Goal: Information Seeking & Learning: Learn about a topic

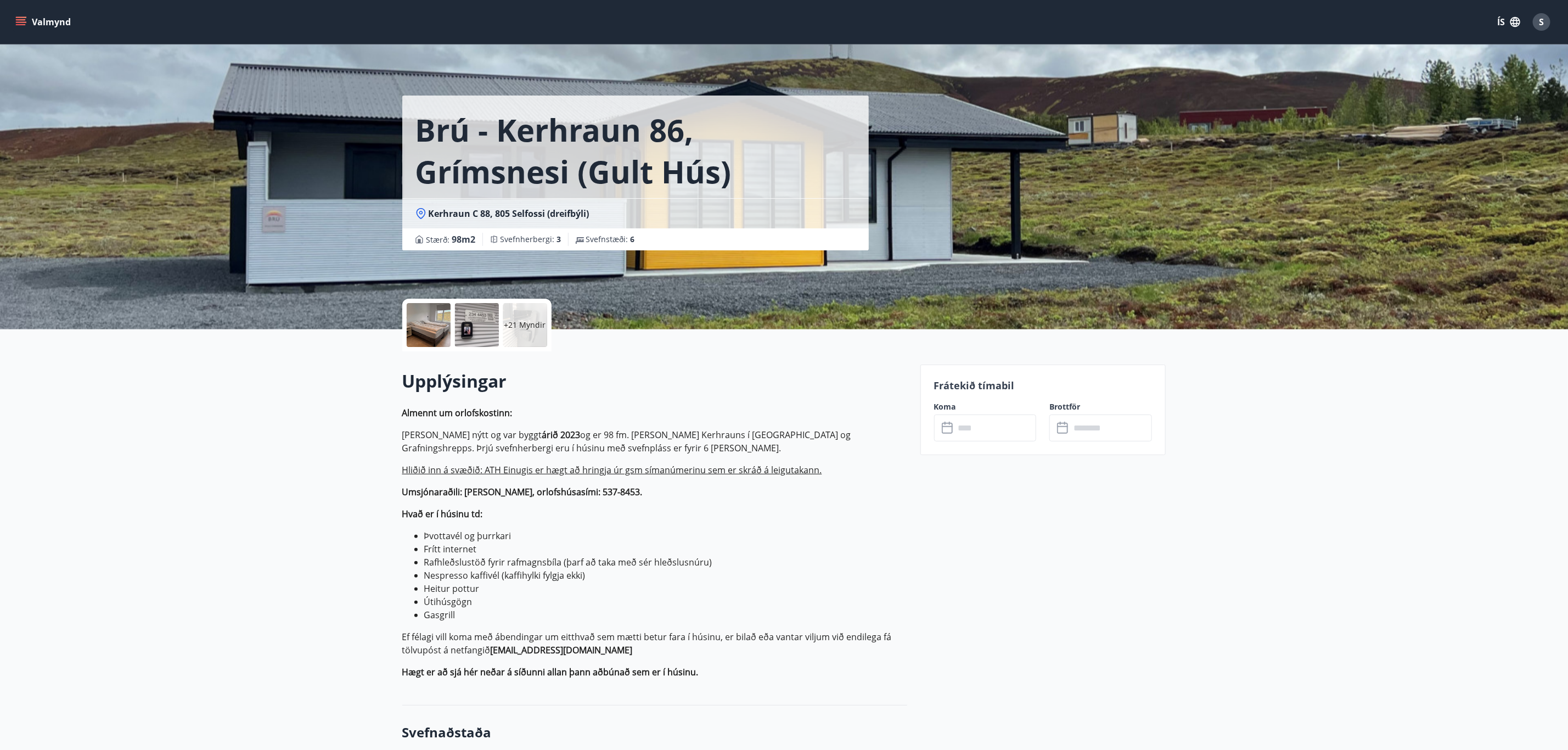
click at [416, 333] on div at bounding box center [428, 325] width 44 height 44
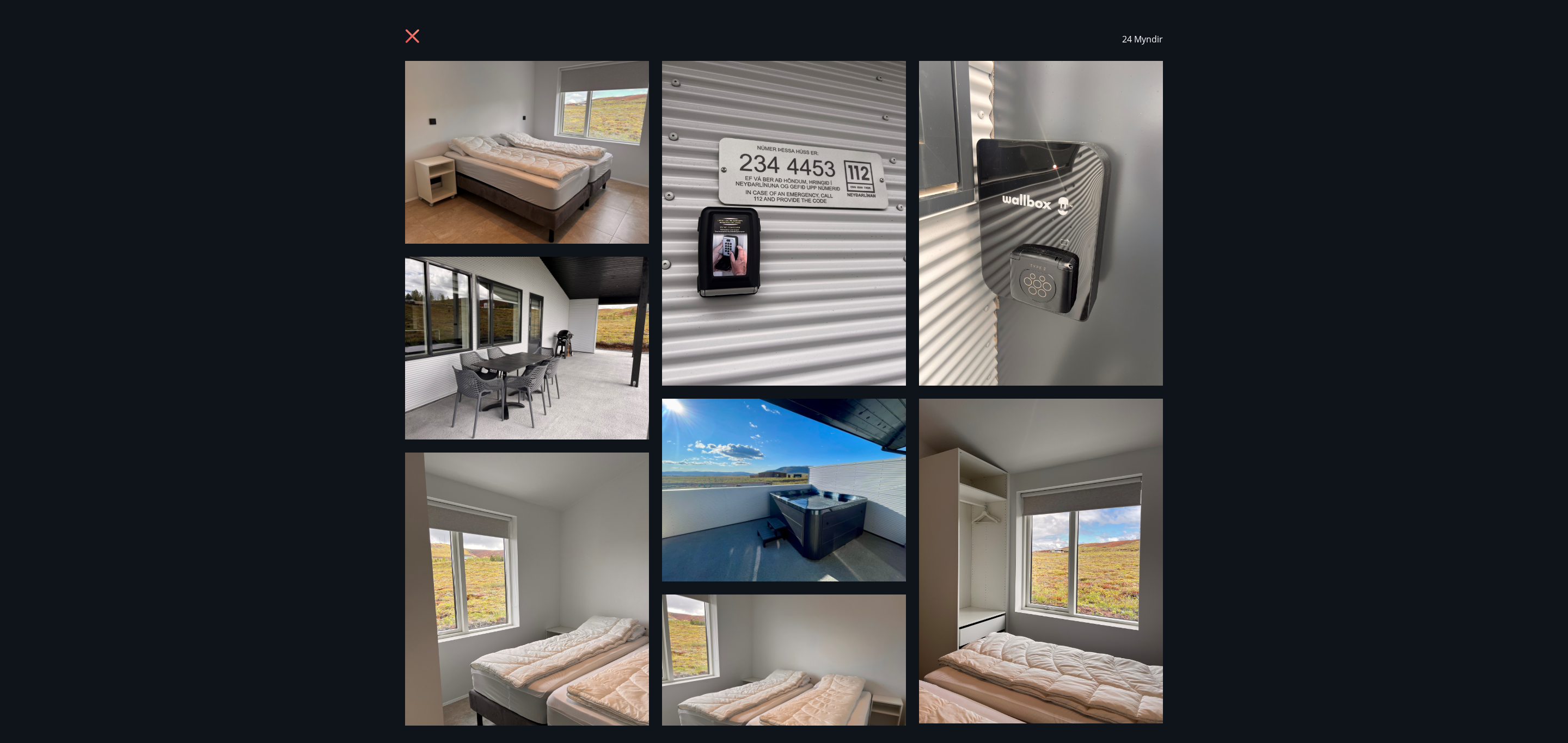
click at [538, 181] on img at bounding box center [527, 152] width 244 height 183
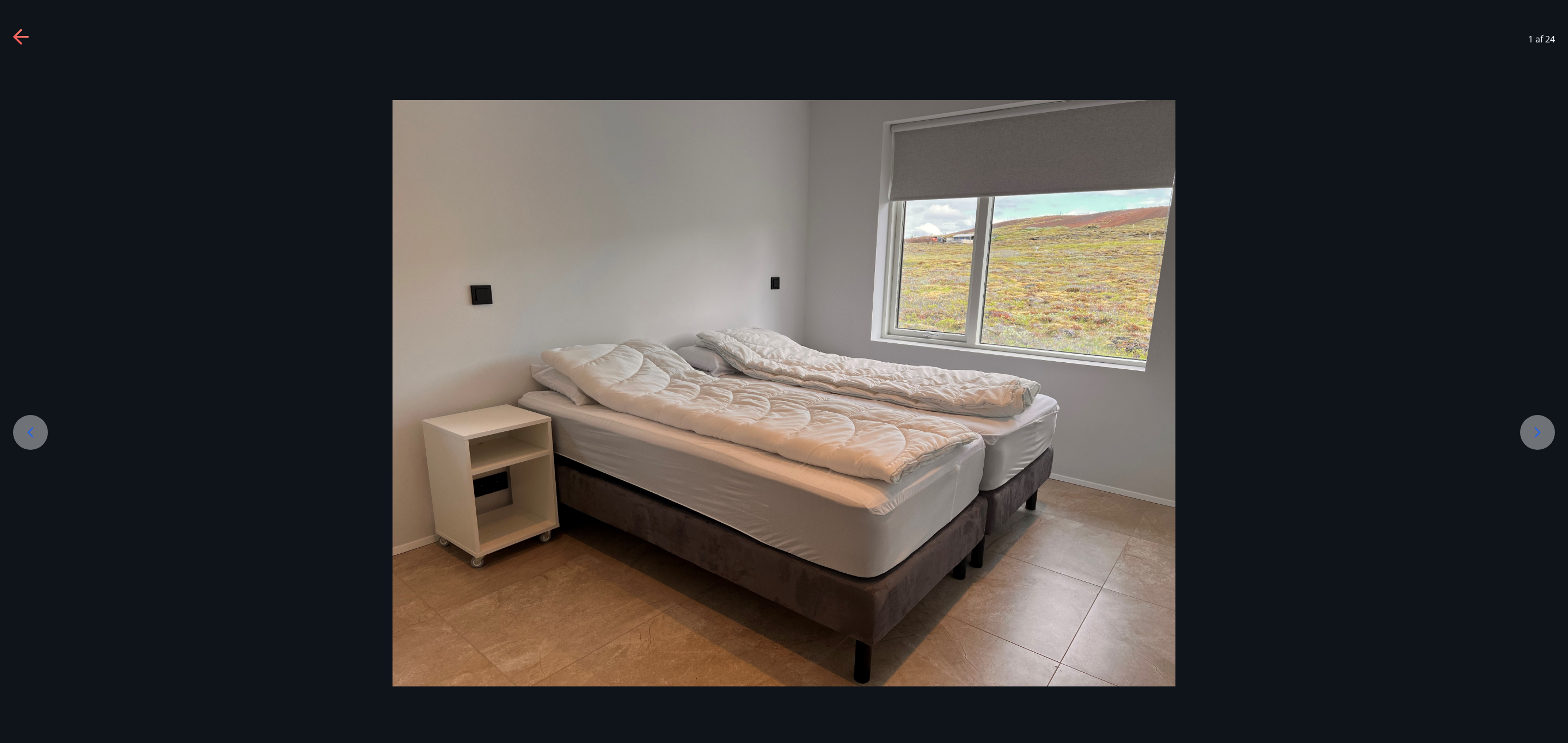
click at [1545, 428] on icon at bounding box center [1537, 432] width 17 height 17
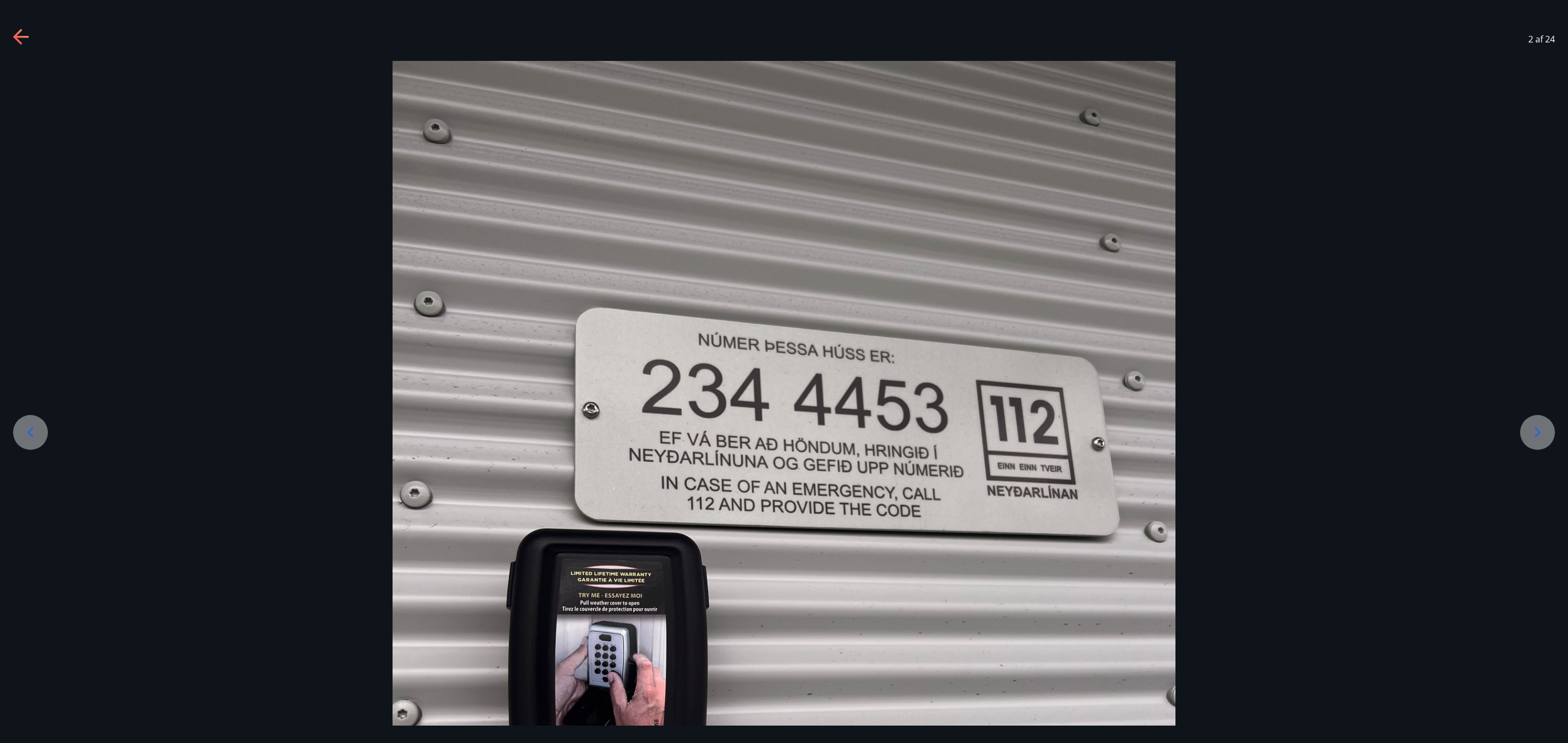
click at [1550, 428] on div at bounding box center [1537, 433] width 35 height 35
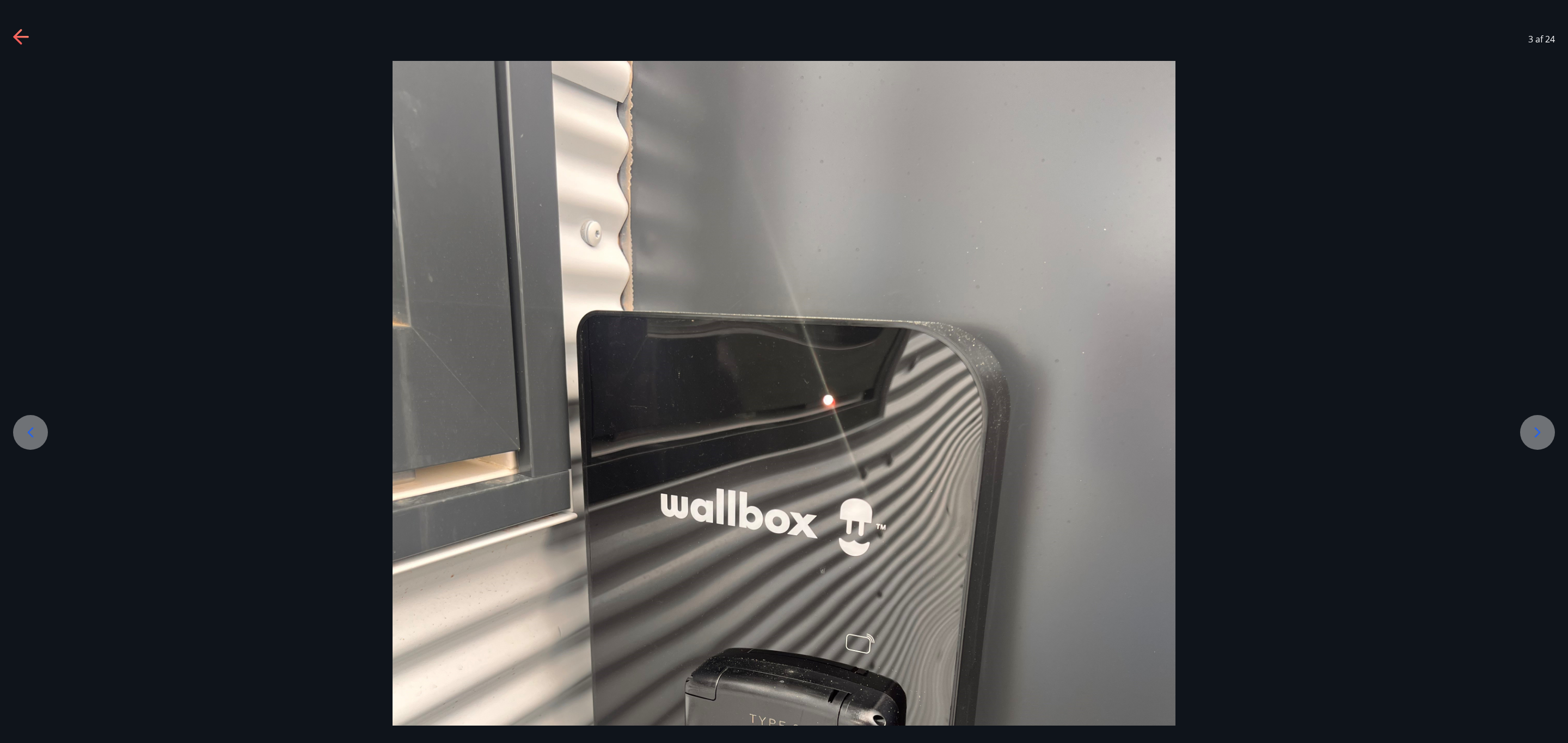
click at [1550, 428] on div at bounding box center [1537, 433] width 35 height 35
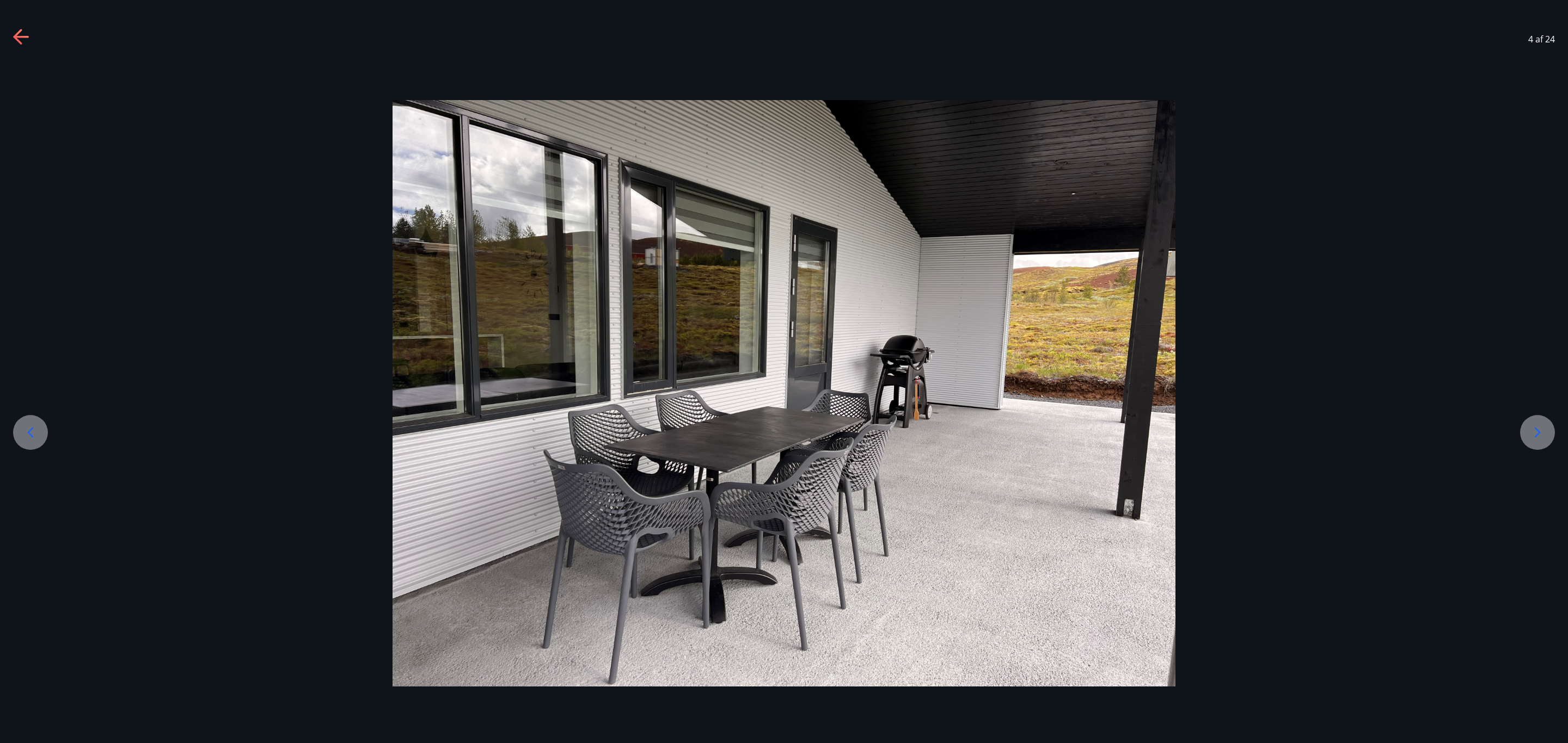
click at [1550, 428] on div at bounding box center [1537, 433] width 35 height 35
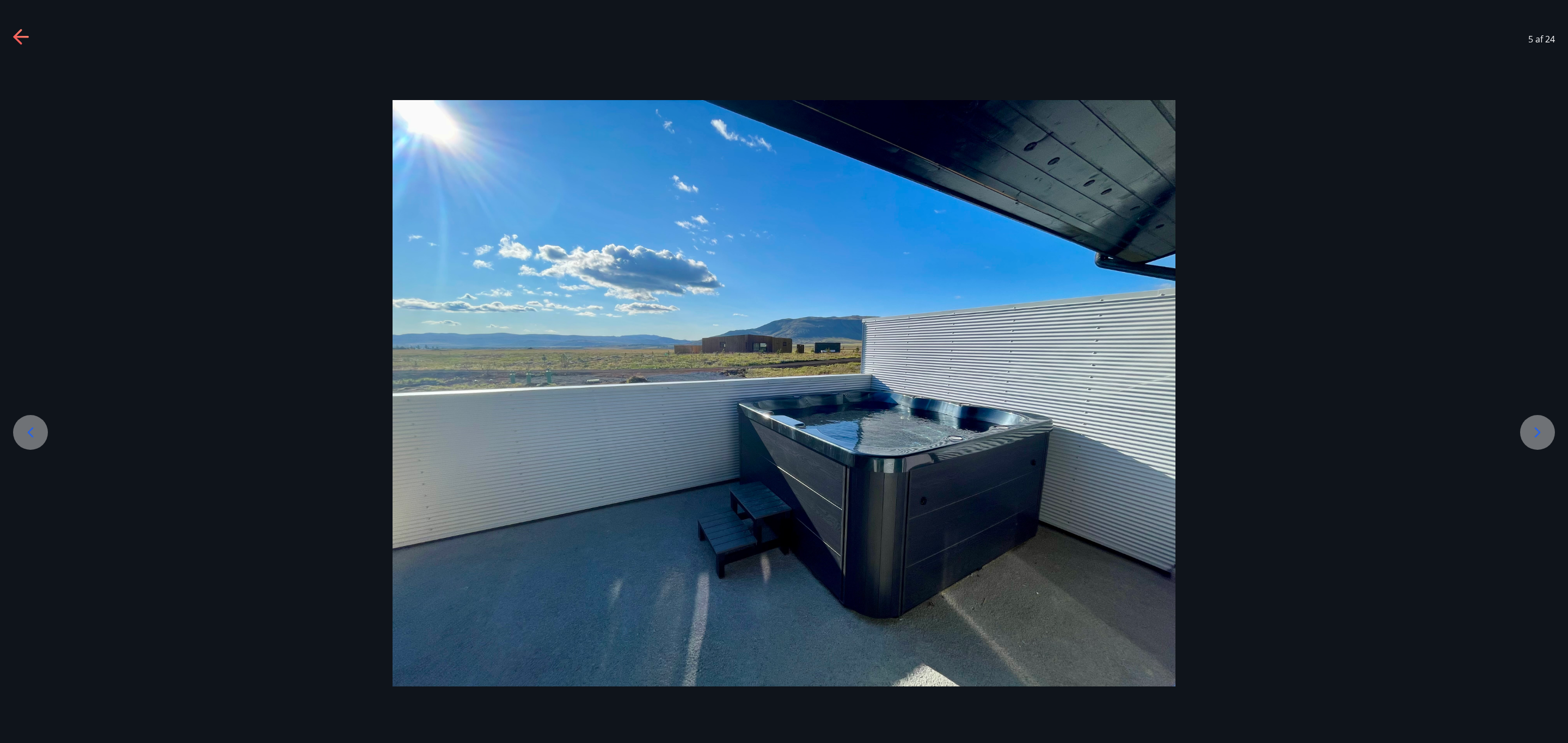
click at [1550, 428] on div at bounding box center [1537, 433] width 35 height 35
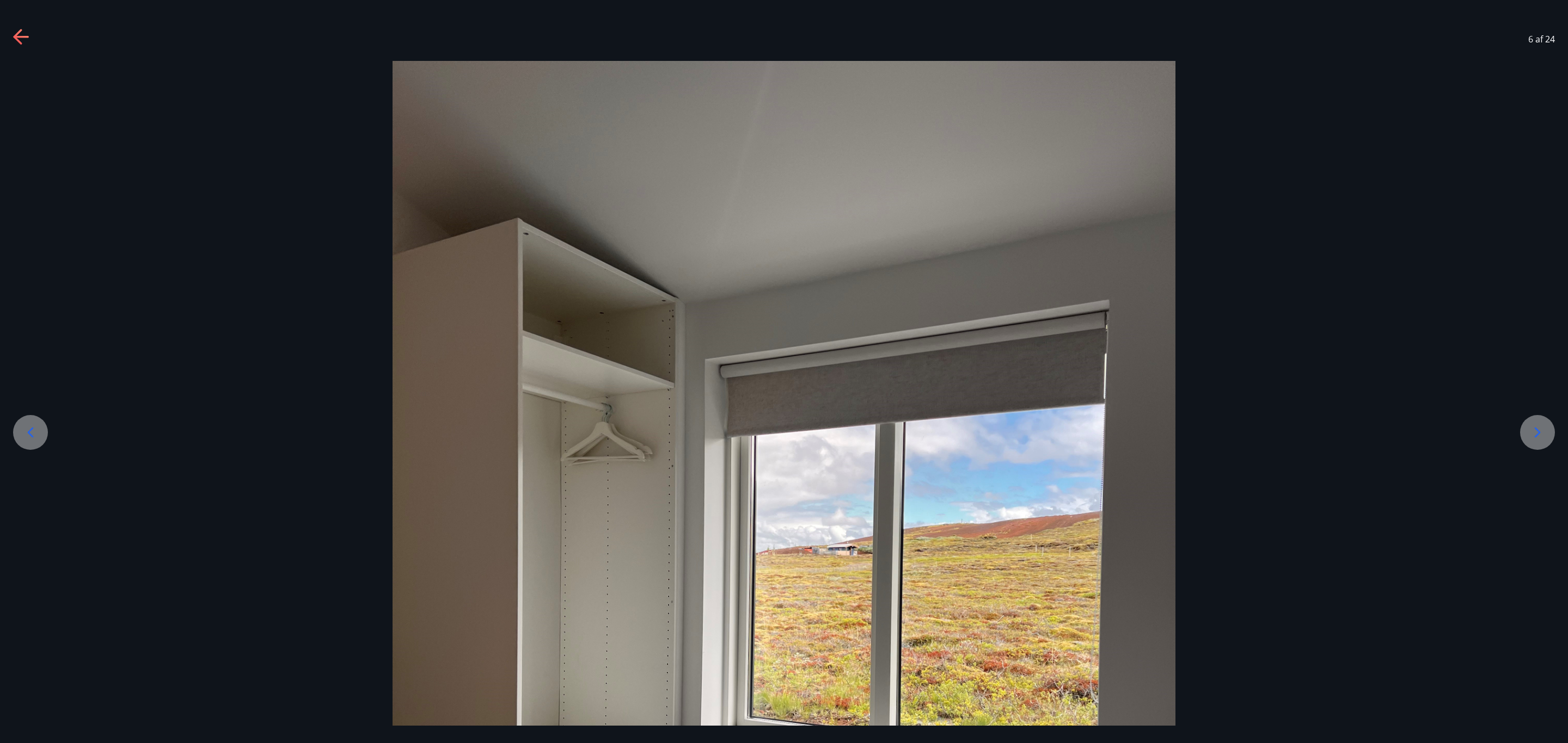
click at [1550, 428] on div at bounding box center [1537, 433] width 35 height 35
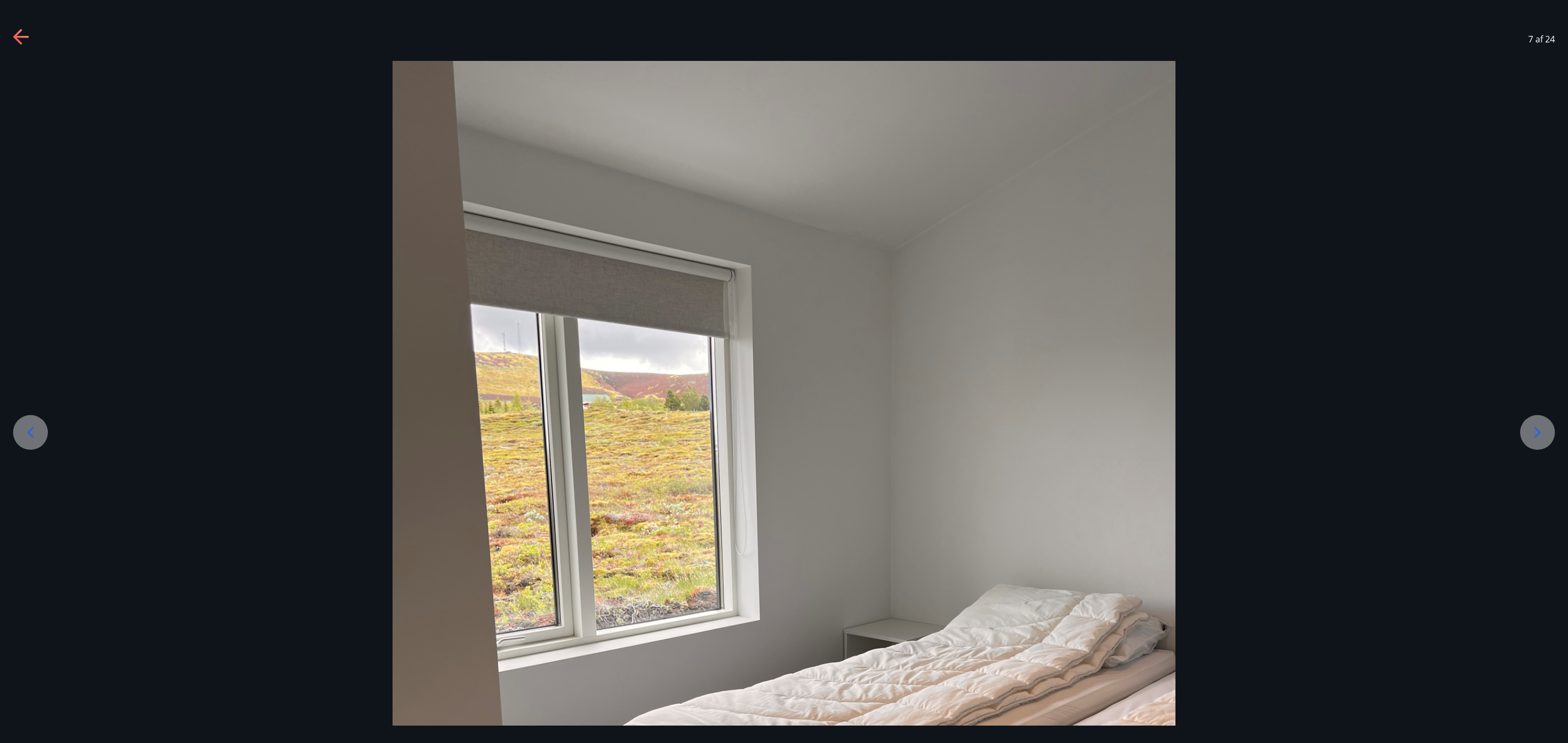
click at [1550, 428] on div at bounding box center [1537, 433] width 35 height 35
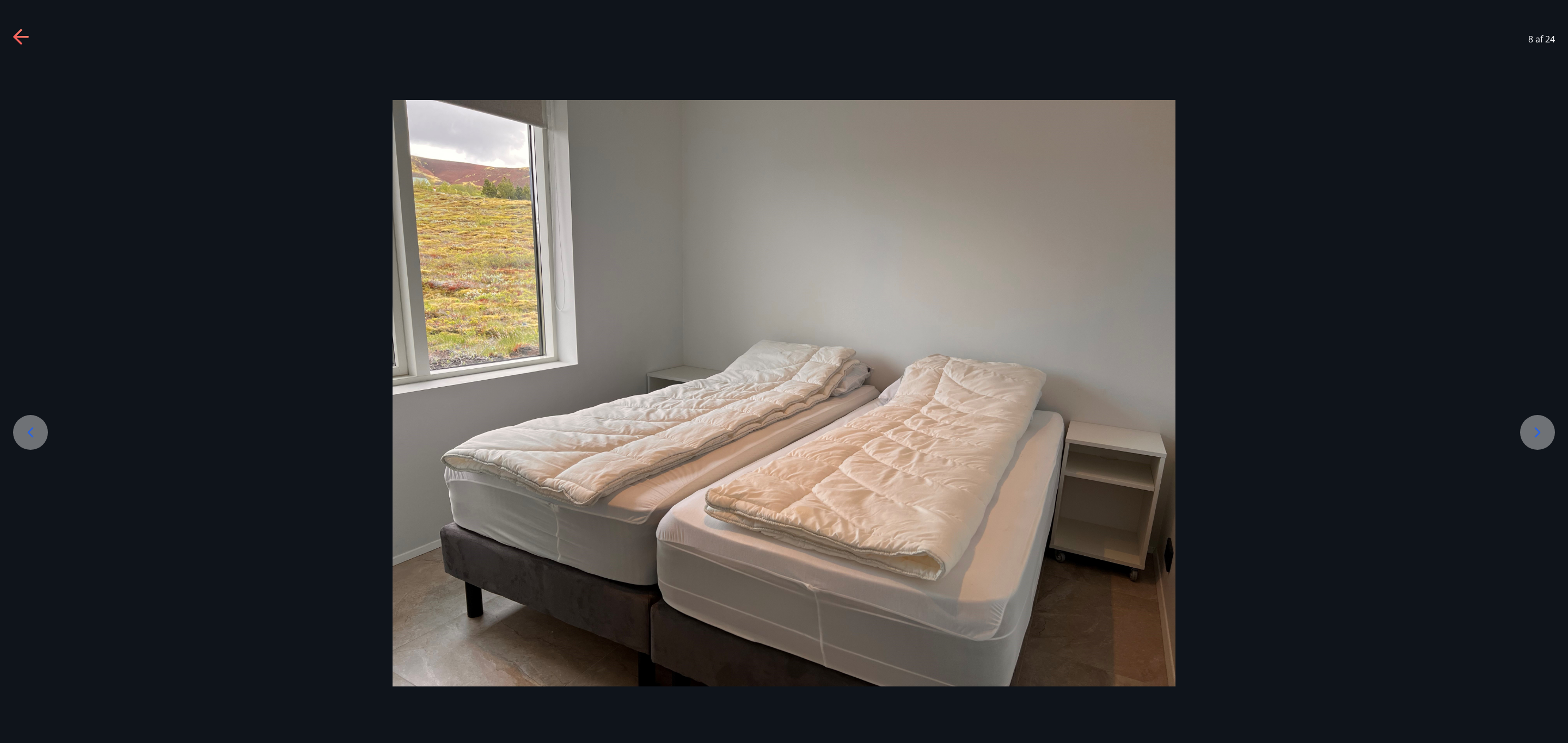
click at [1550, 428] on div at bounding box center [1537, 433] width 35 height 35
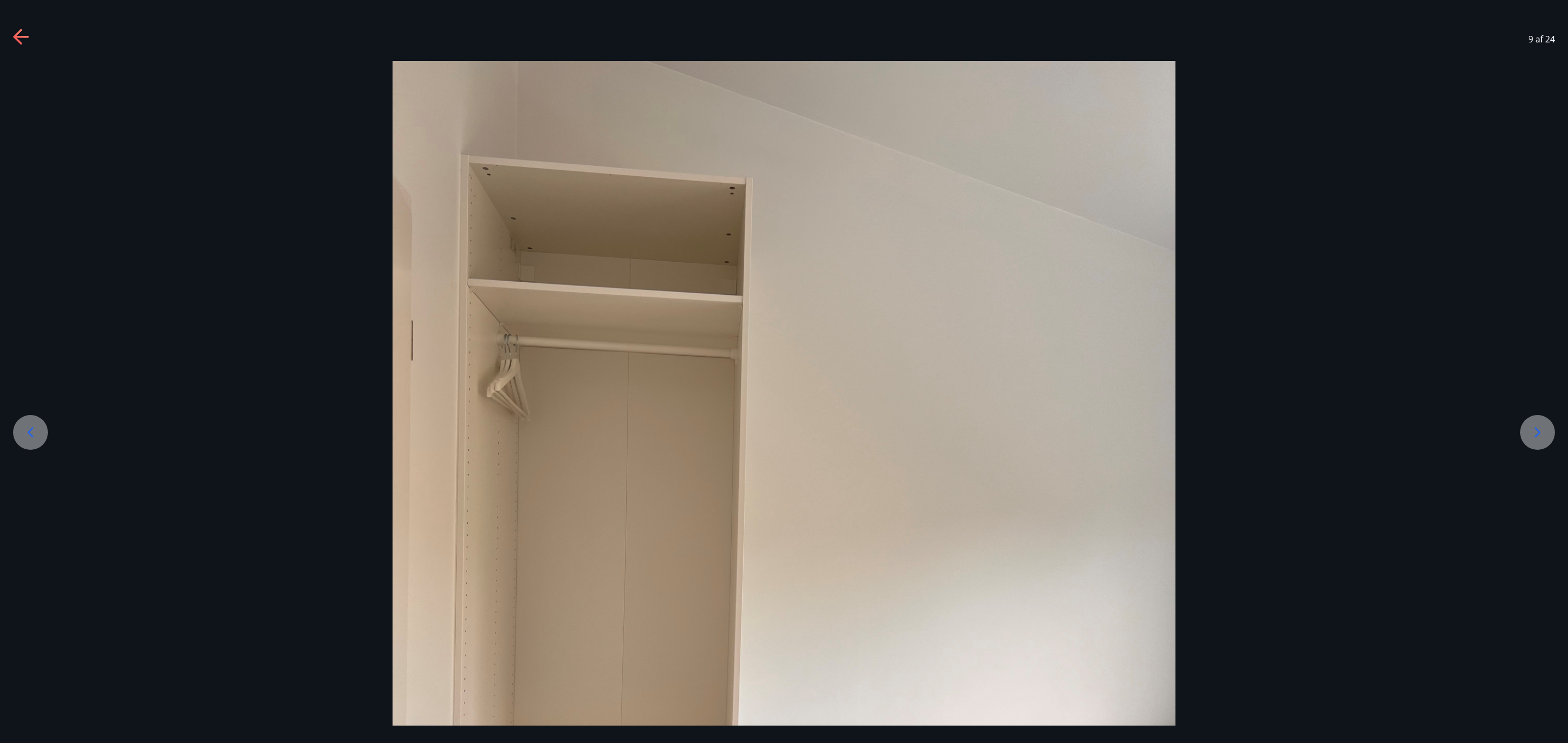
click at [1550, 428] on div at bounding box center [1537, 433] width 35 height 35
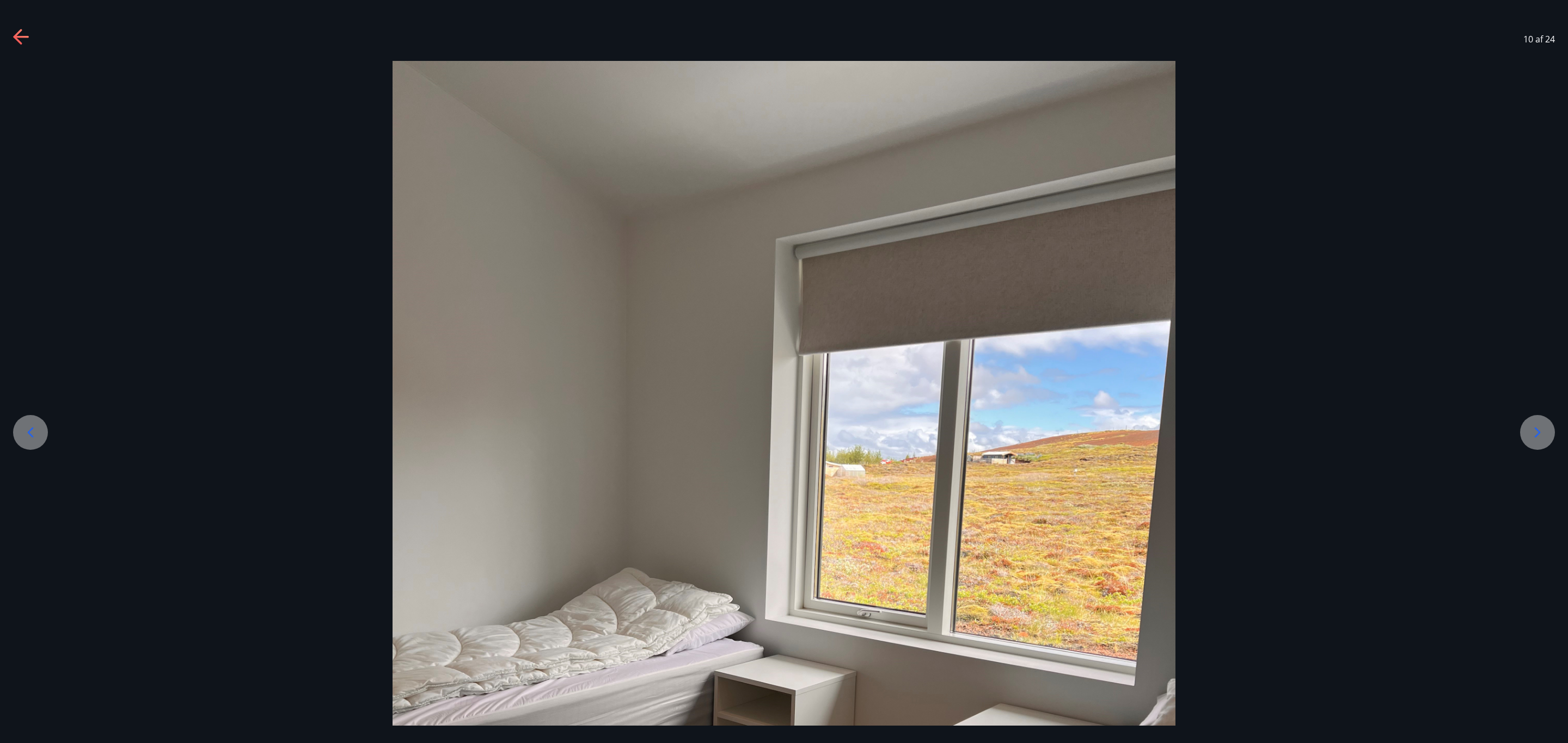
click at [1550, 428] on div at bounding box center [1537, 433] width 35 height 35
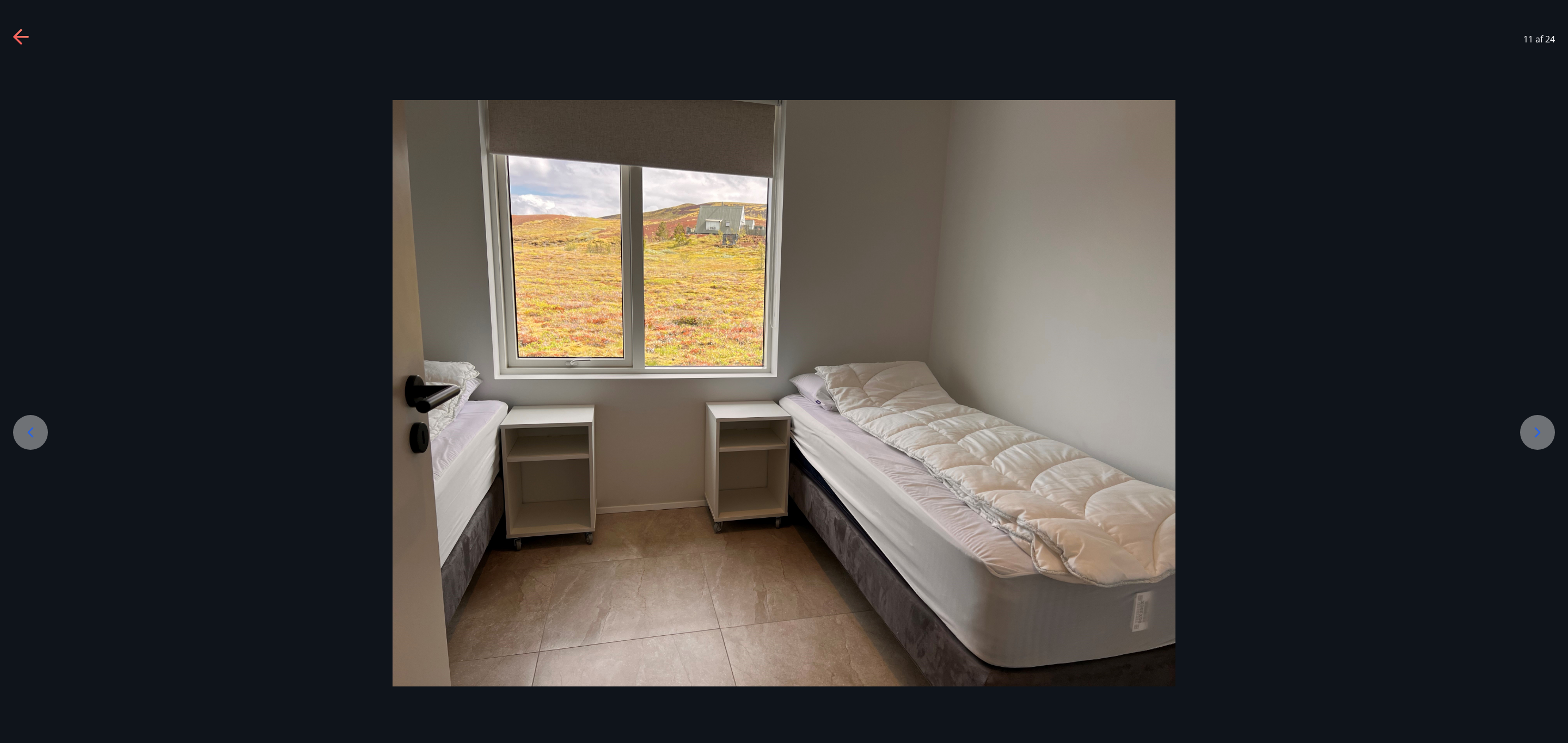
click at [1550, 428] on div at bounding box center [1537, 433] width 35 height 35
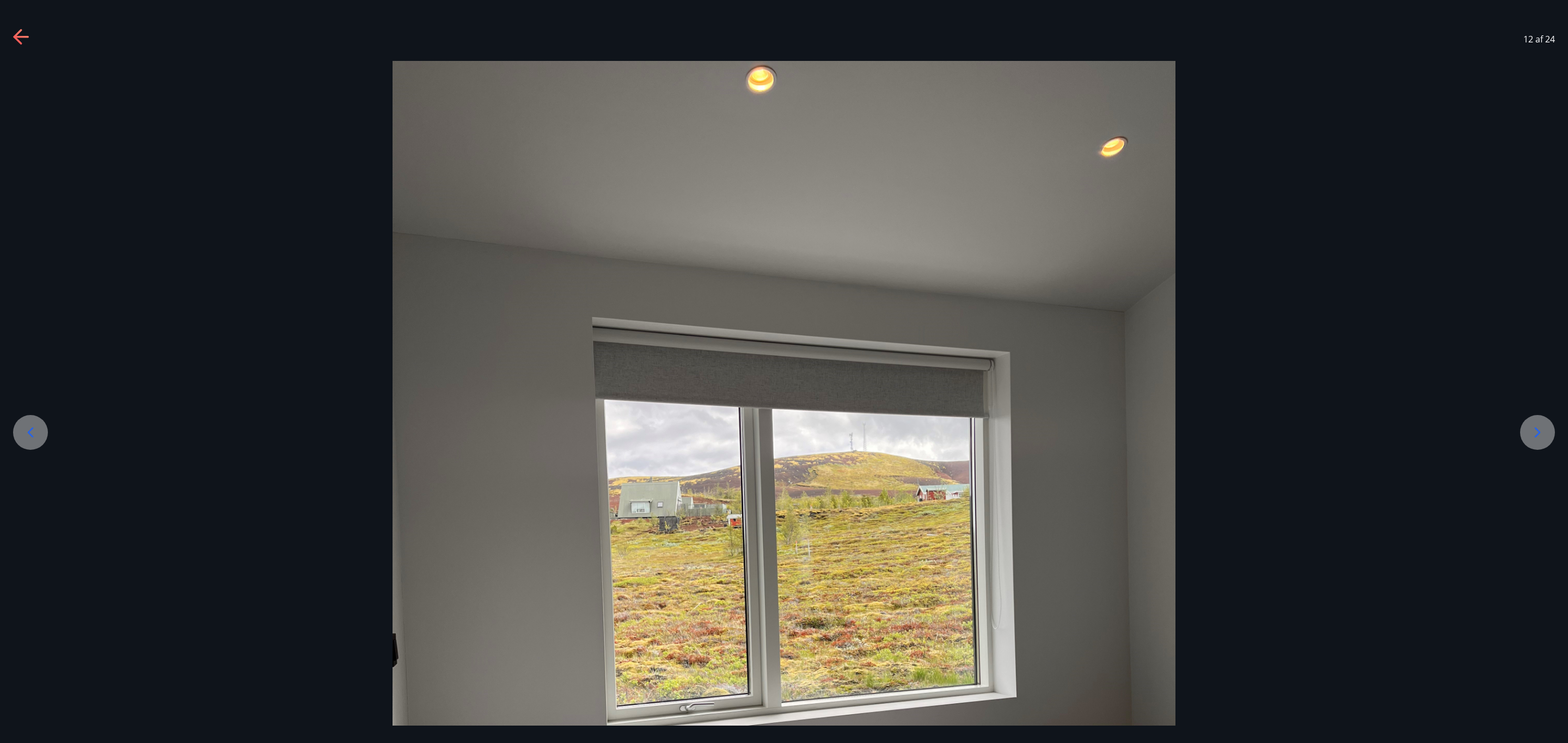
click at [1550, 428] on div at bounding box center [1537, 433] width 35 height 35
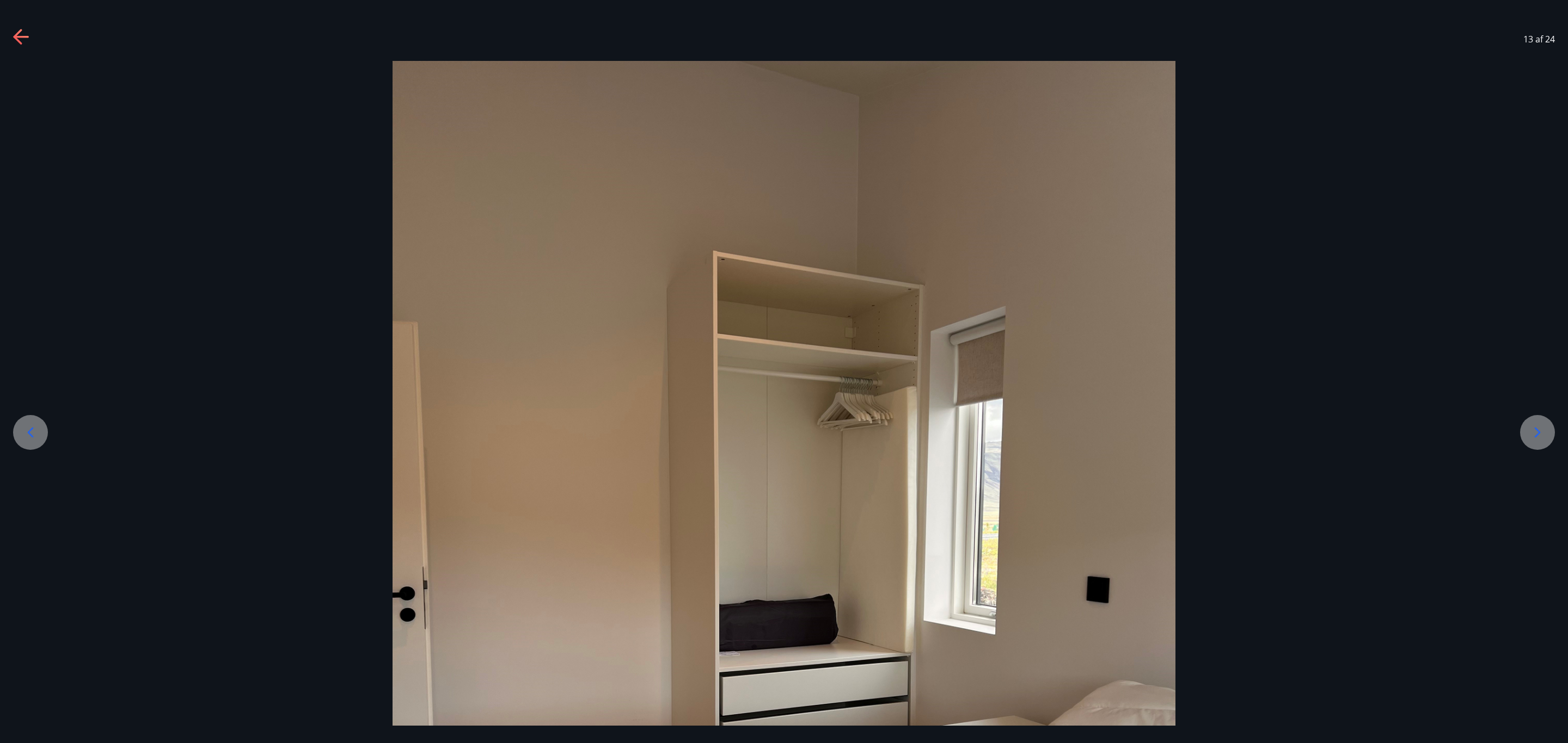
click at [1550, 428] on div at bounding box center [1537, 433] width 35 height 35
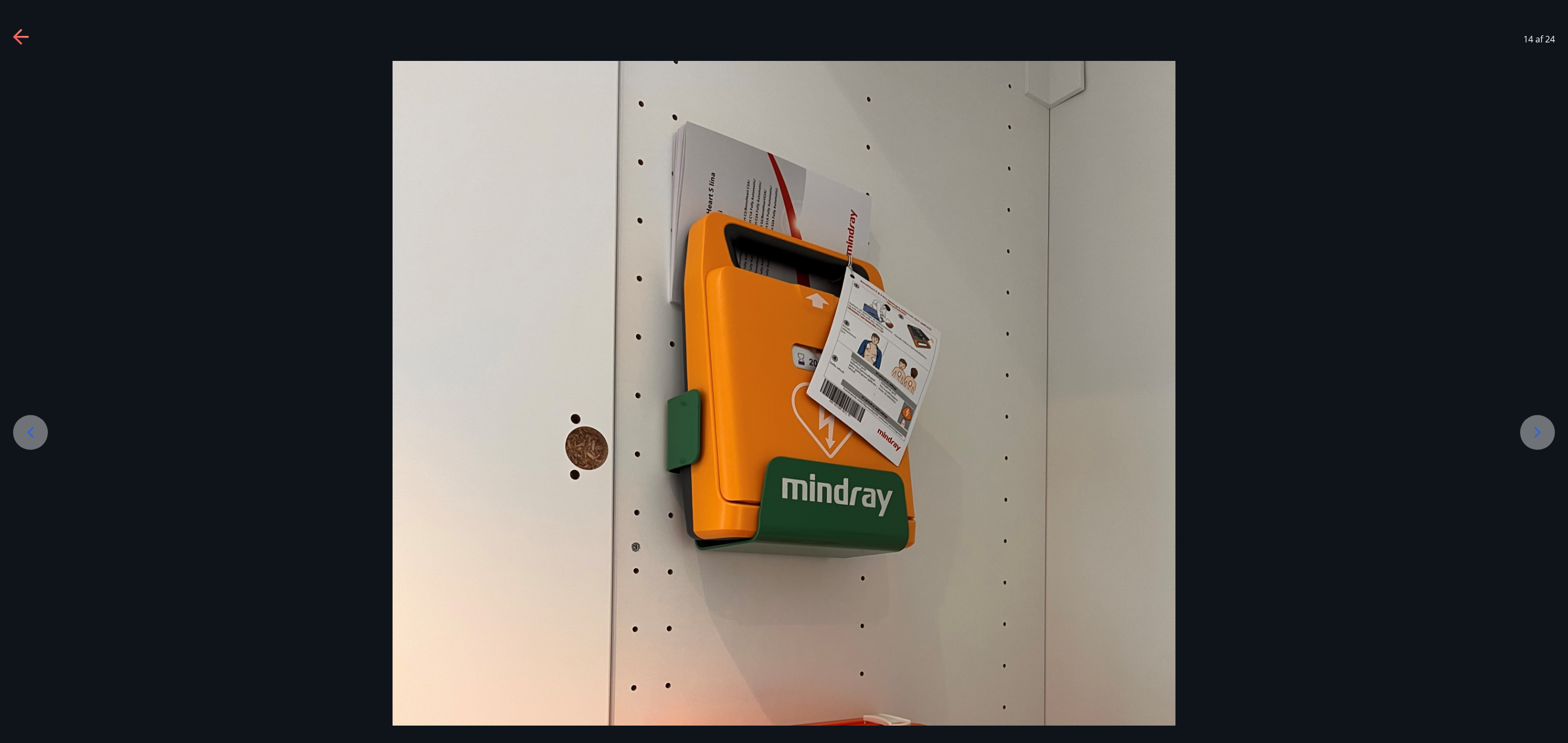
click at [1550, 428] on div at bounding box center [1537, 433] width 35 height 35
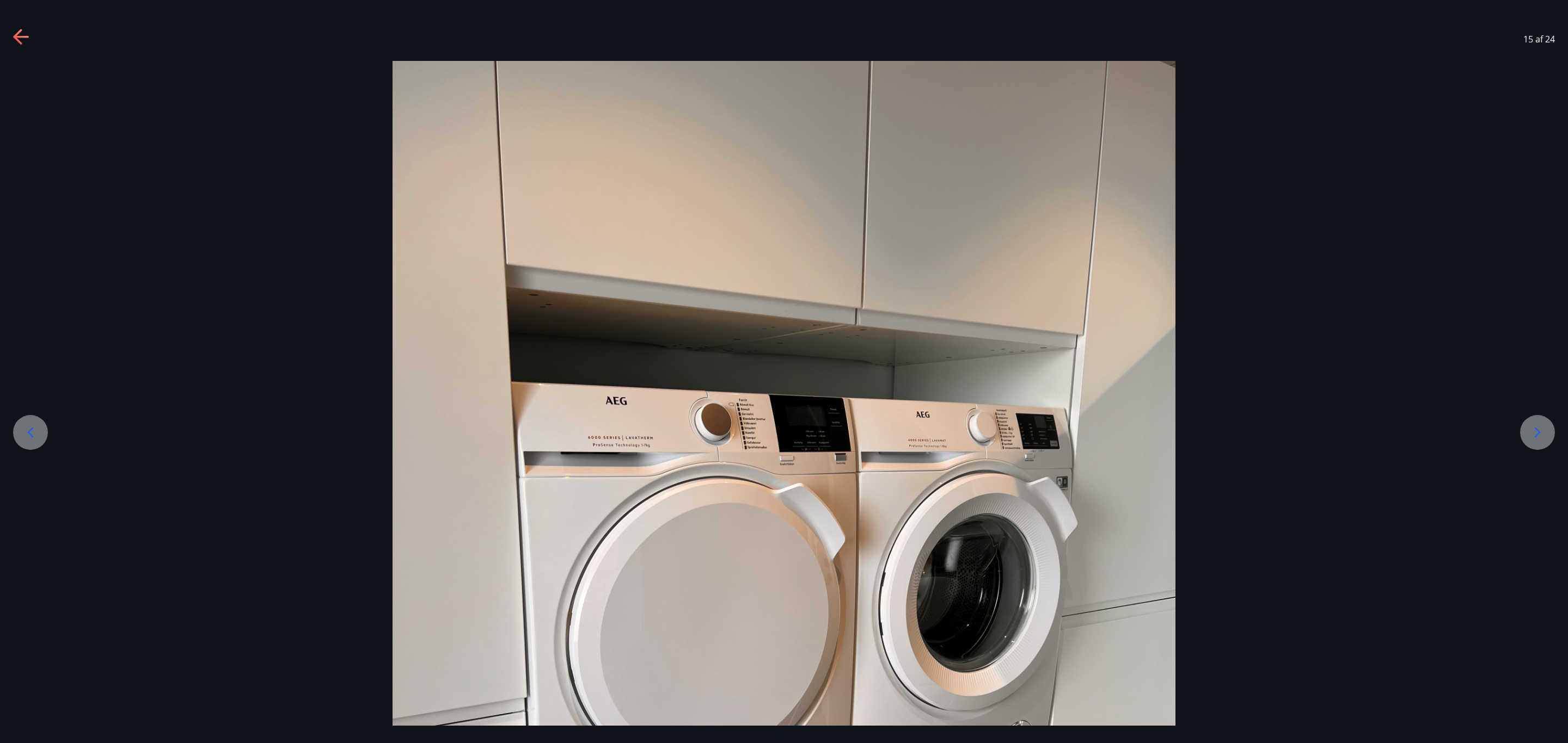
click at [1550, 428] on div at bounding box center [1537, 433] width 35 height 35
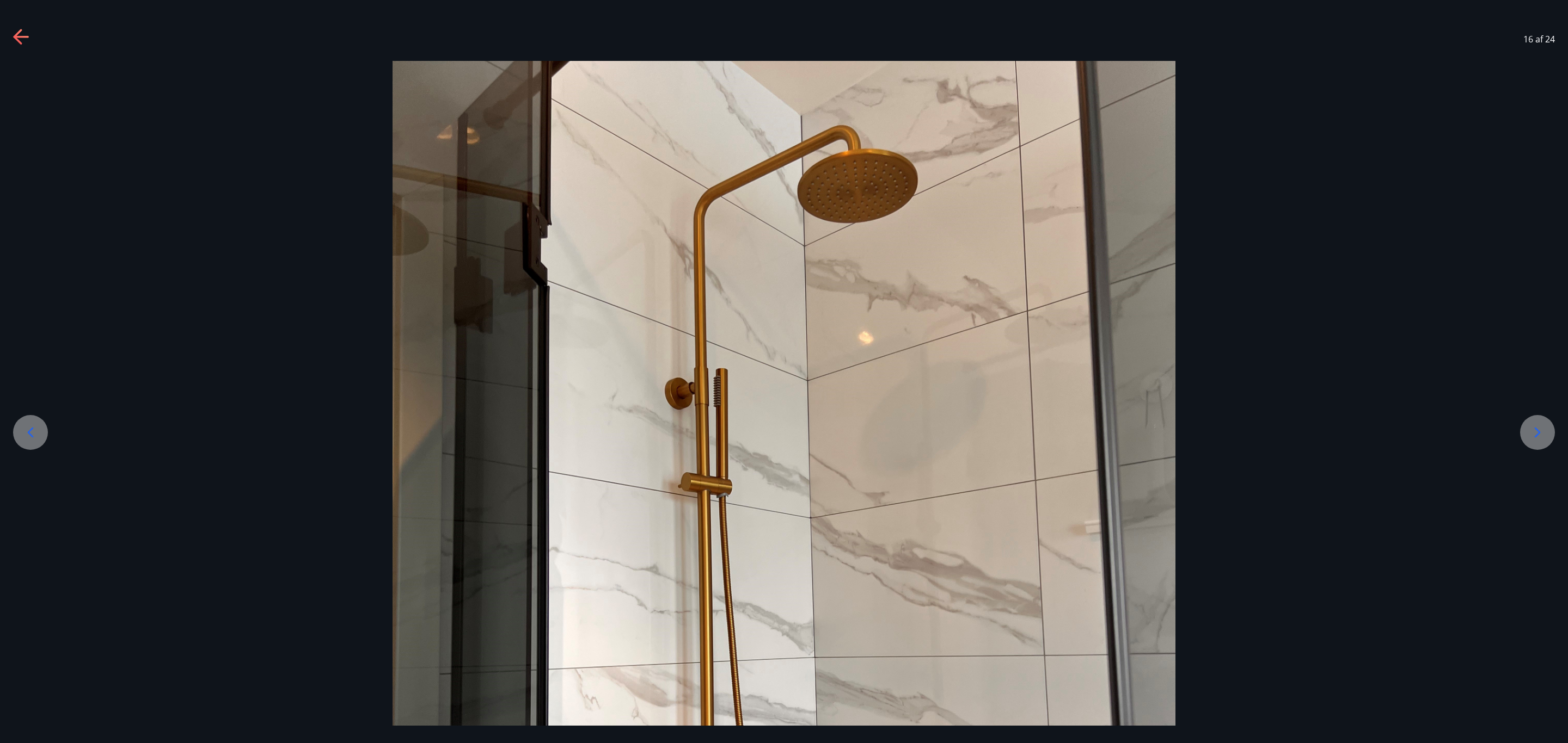
click at [1550, 428] on div at bounding box center [1537, 433] width 35 height 35
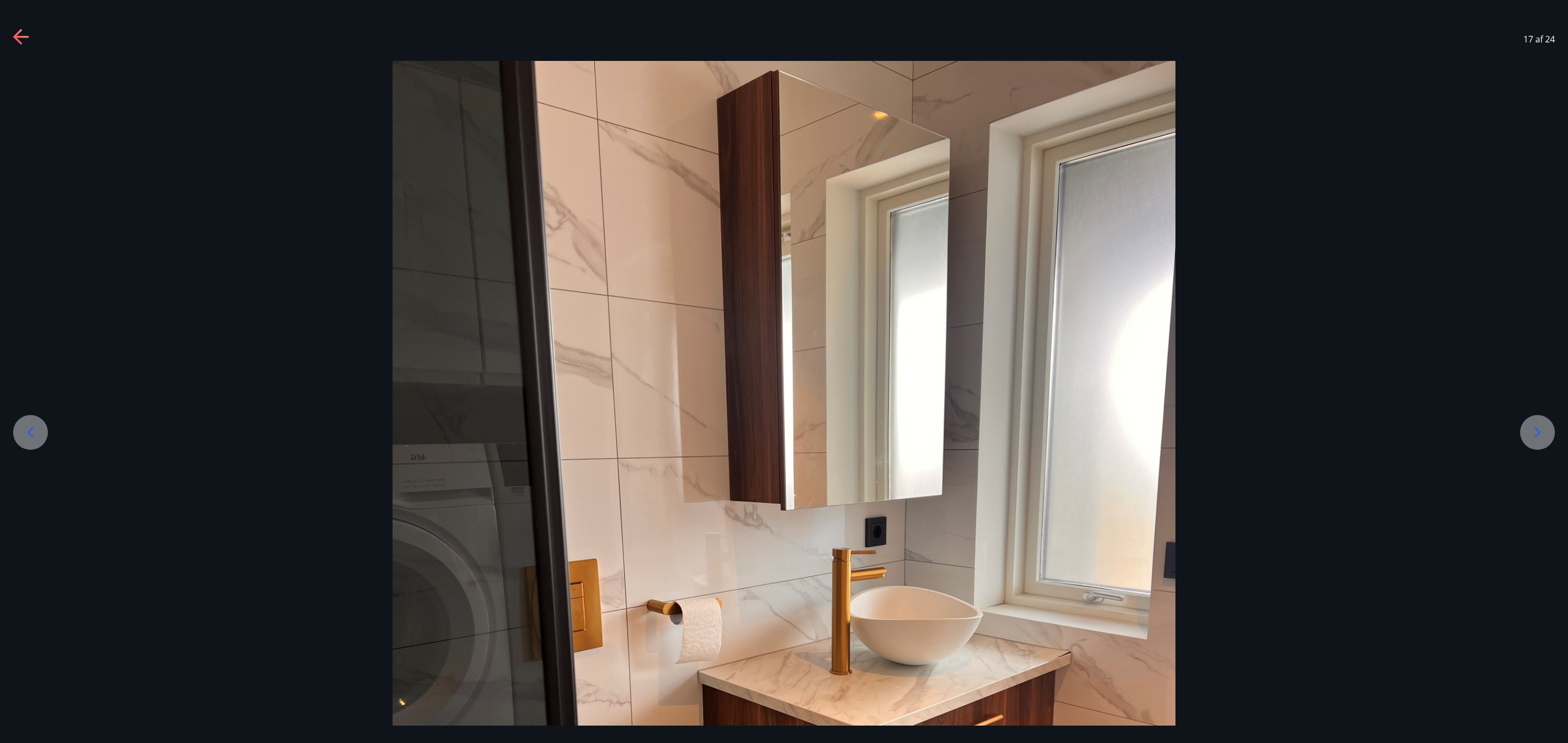
click at [1550, 428] on div at bounding box center [1537, 433] width 35 height 35
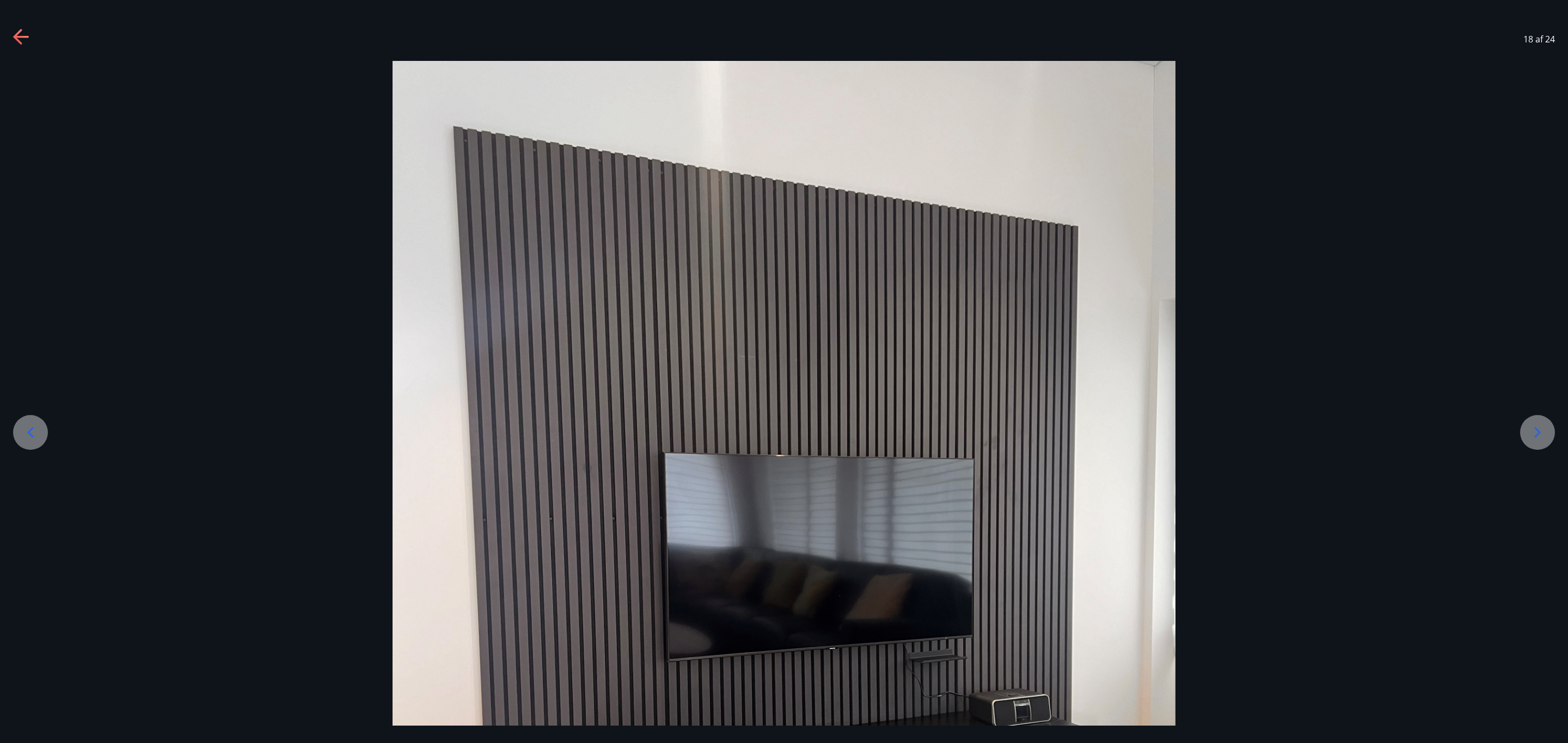
click at [1550, 428] on div at bounding box center [1537, 433] width 35 height 35
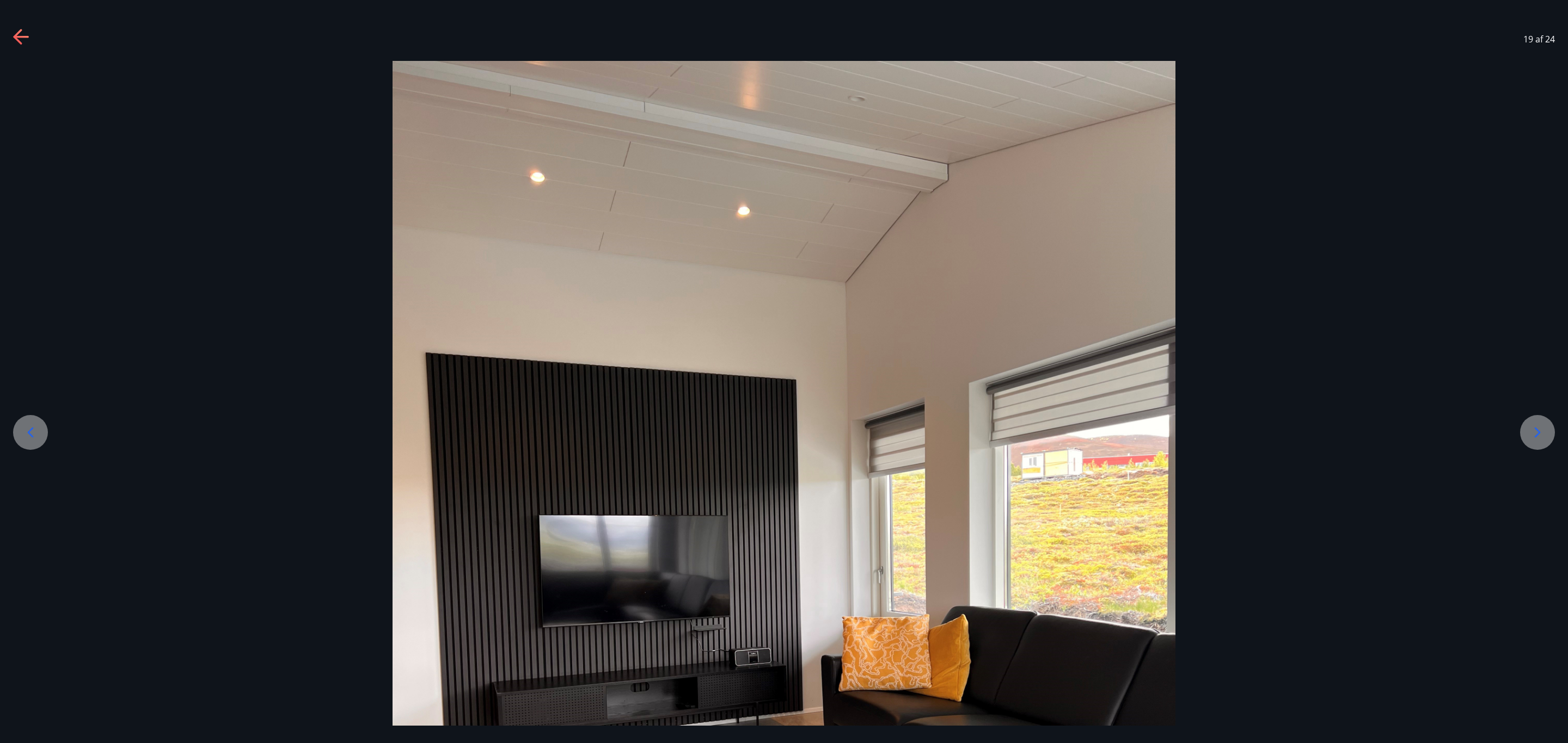
click at [1550, 428] on div at bounding box center [1537, 433] width 35 height 35
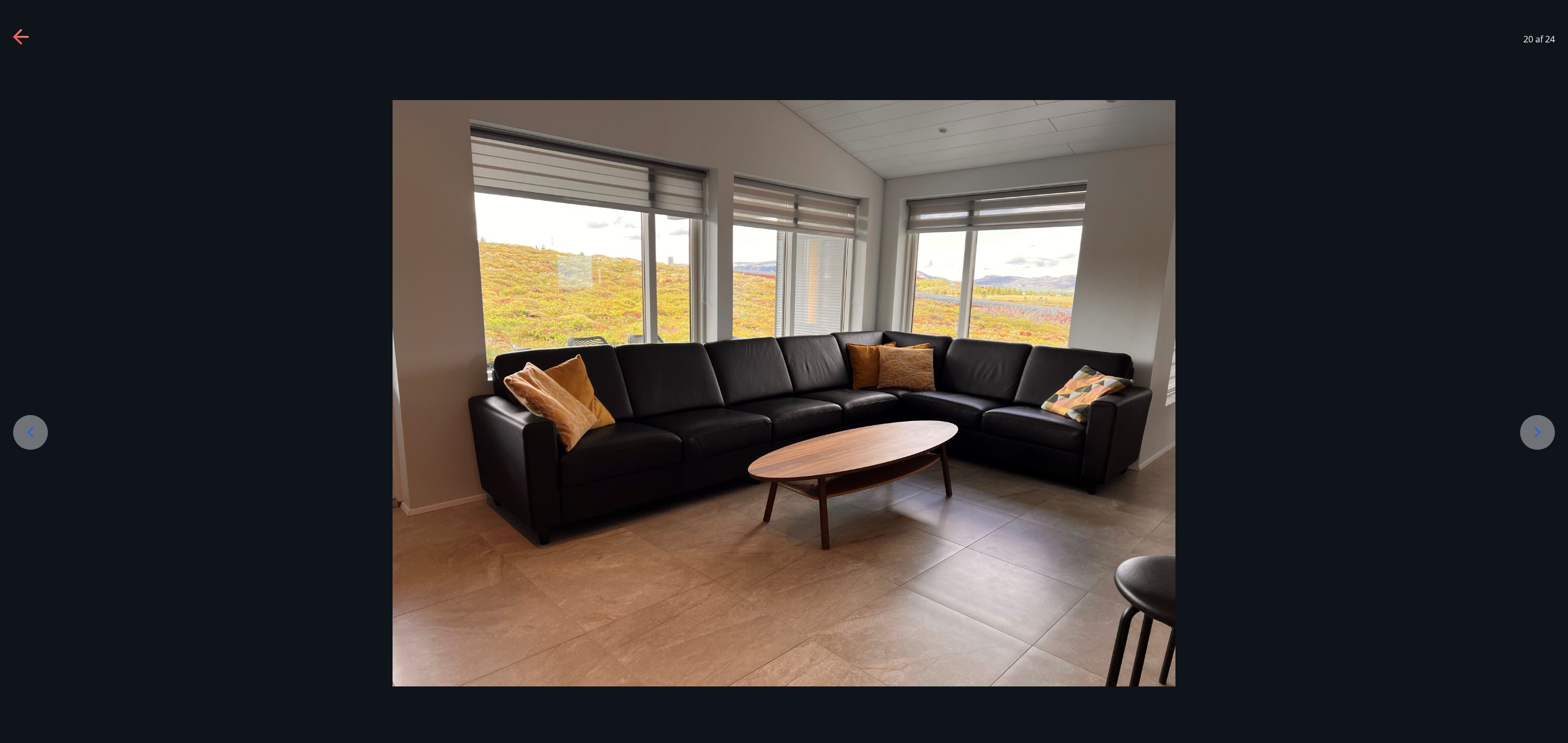
click at [1550, 428] on div at bounding box center [1537, 433] width 35 height 35
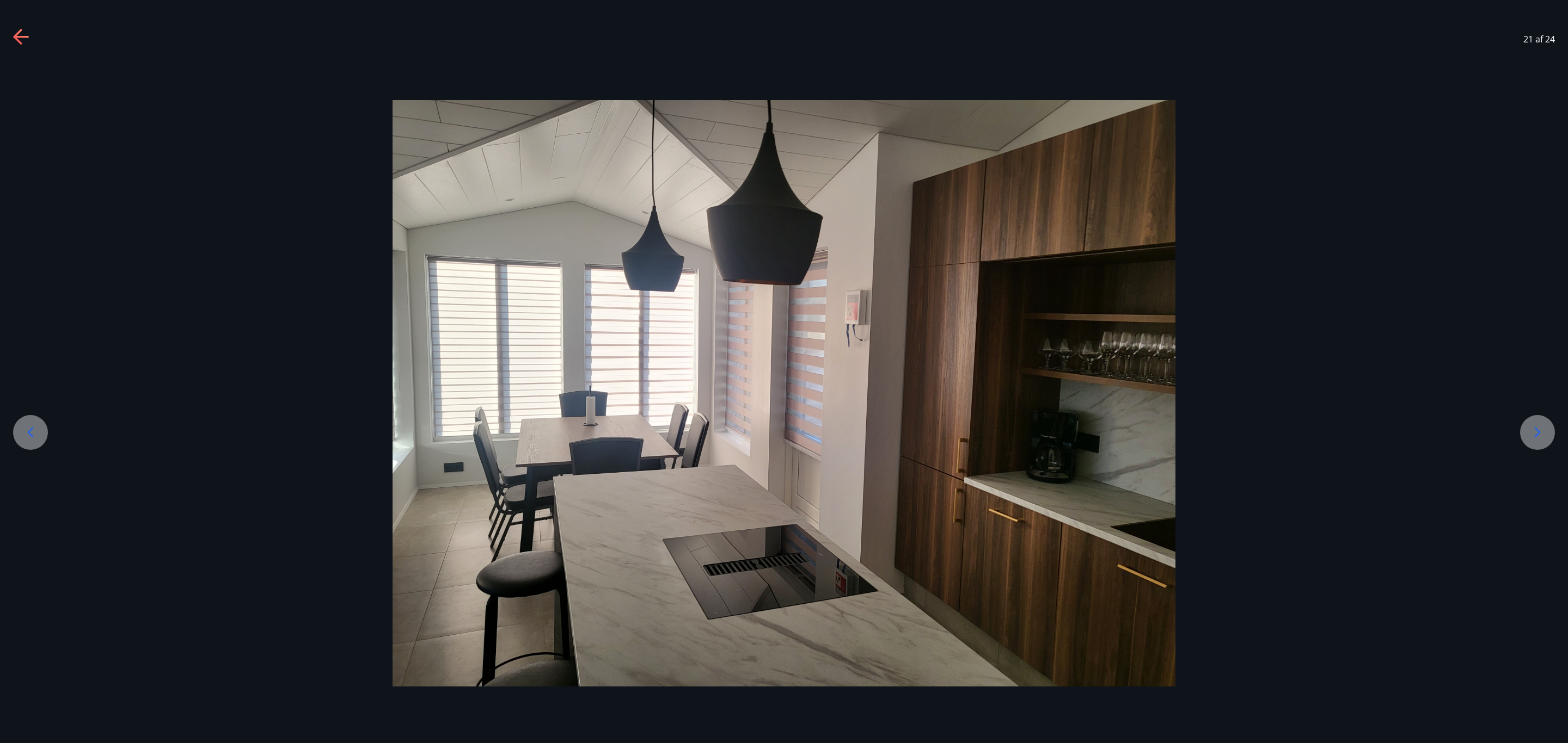
click at [1550, 428] on div at bounding box center [1537, 433] width 35 height 35
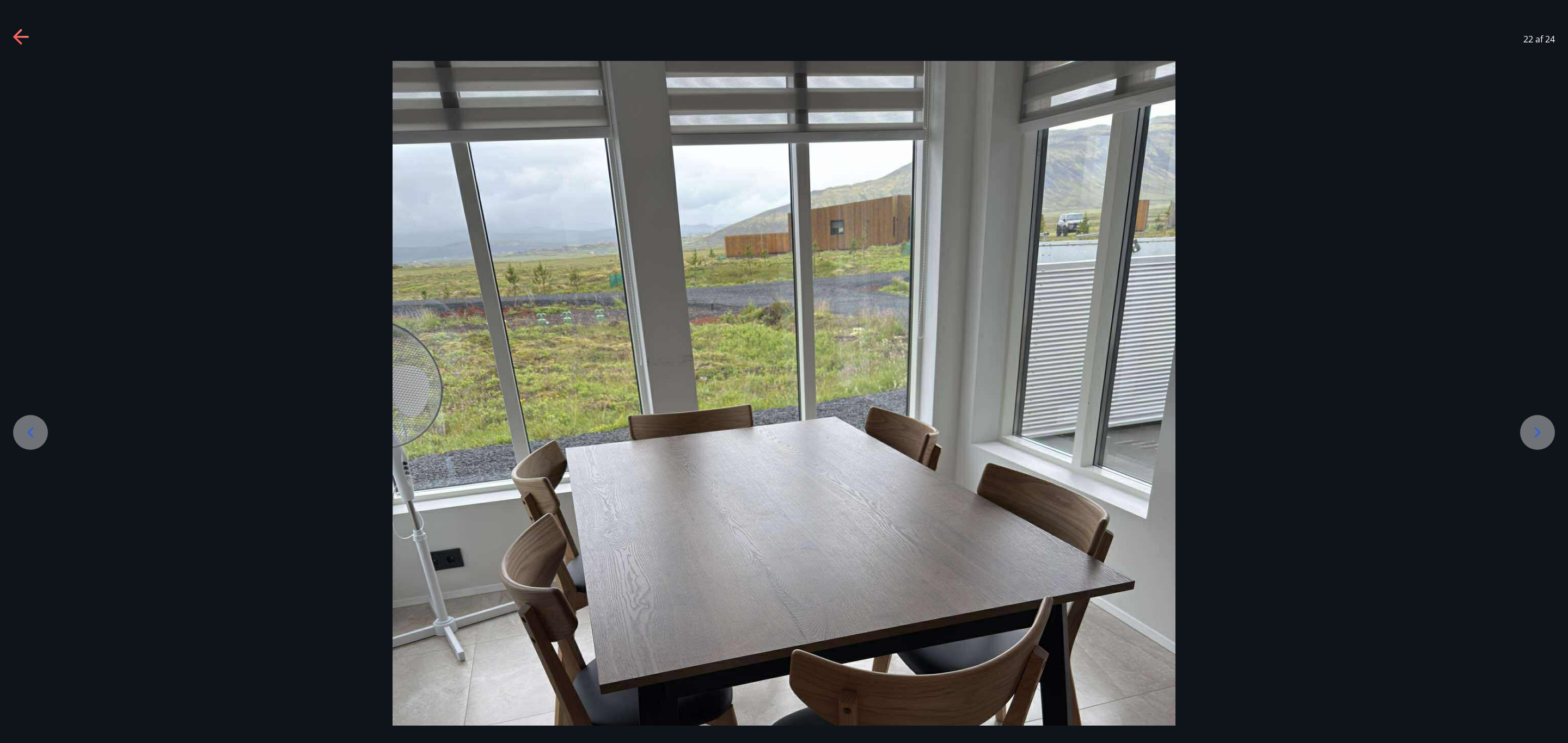
click at [1550, 428] on div at bounding box center [1537, 433] width 35 height 35
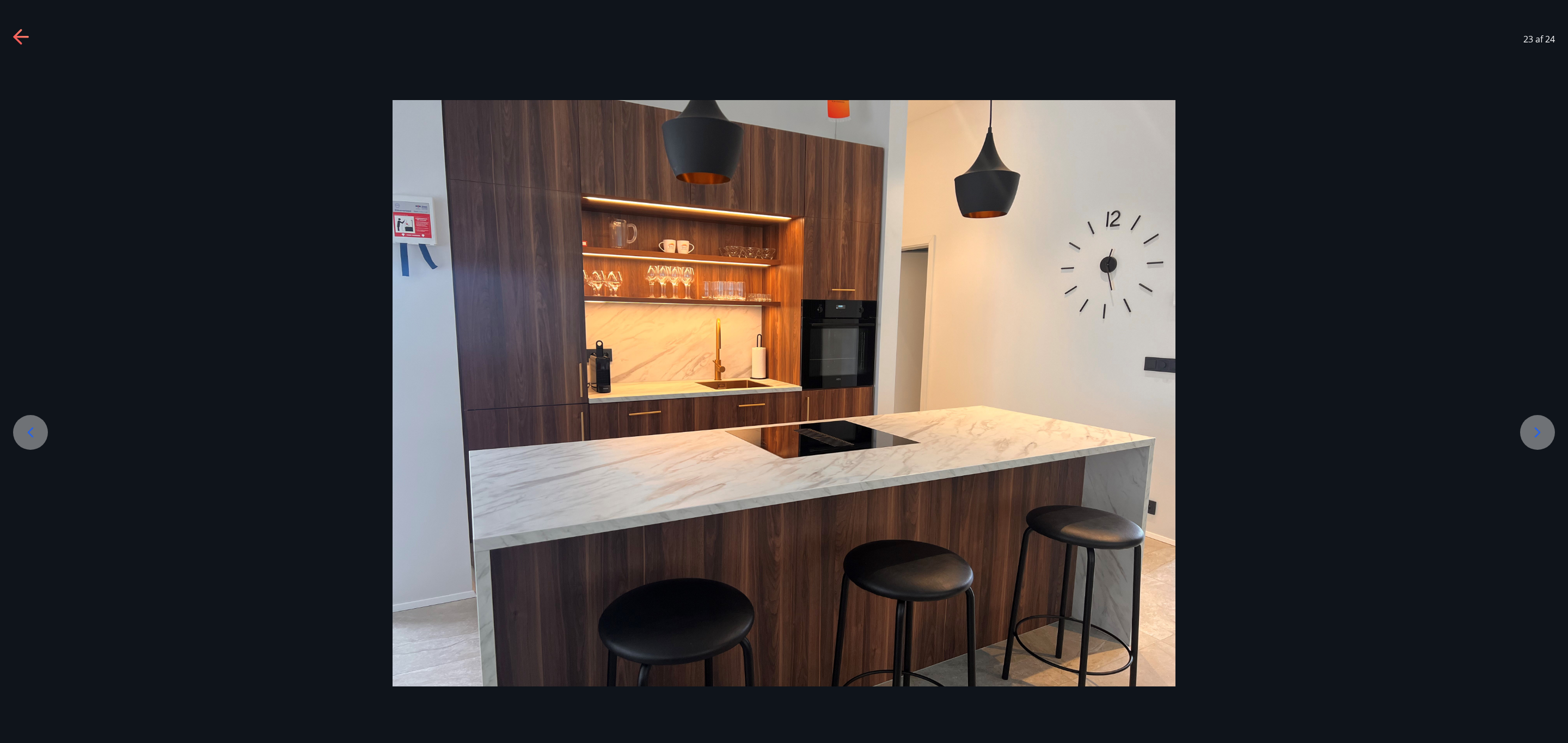
click at [1550, 428] on div at bounding box center [1537, 433] width 35 height 35
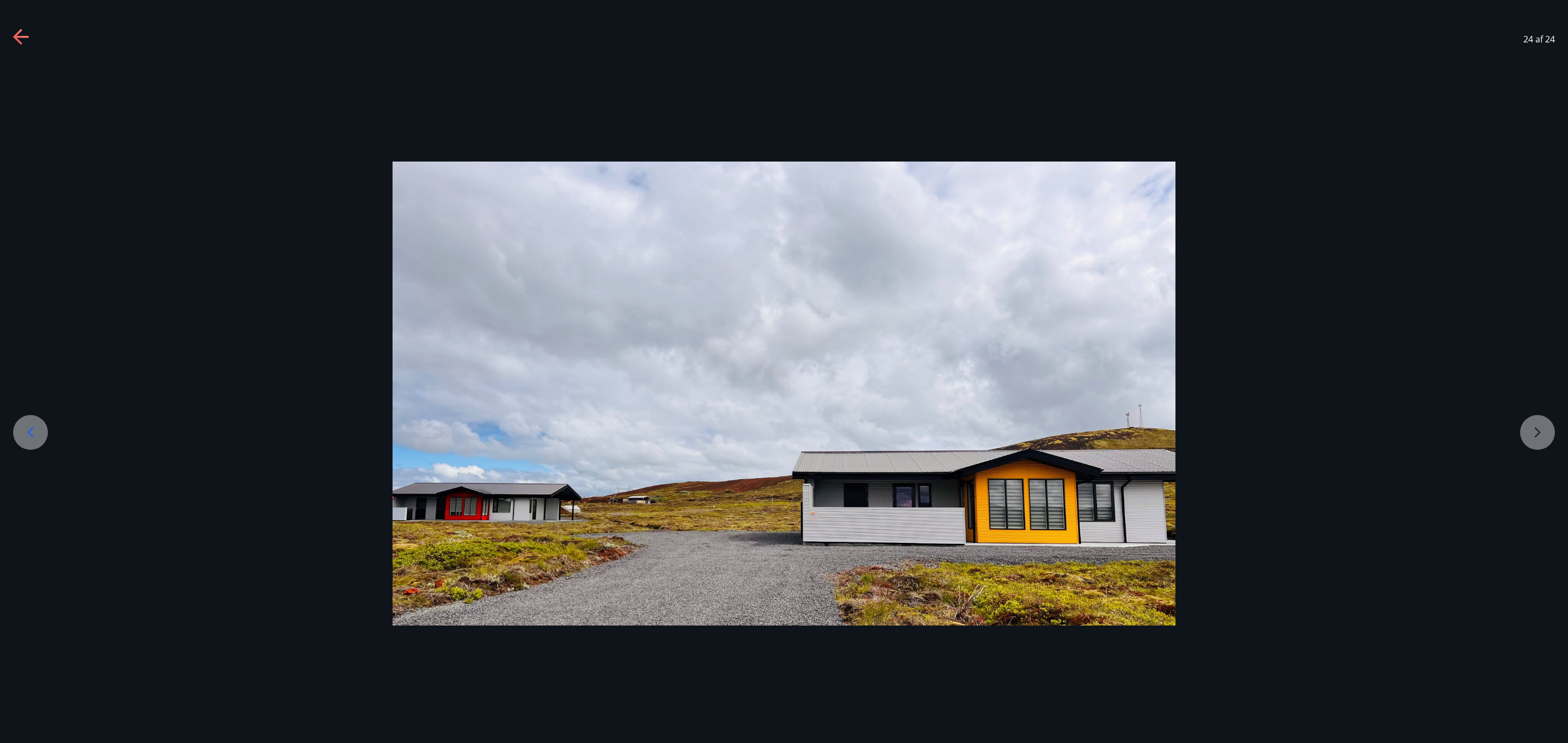
click at [255, 228] on div at bounding box center [784, 394] width 1568 height 464
